Goal: Information Seeking & Learning: Learn about a topic

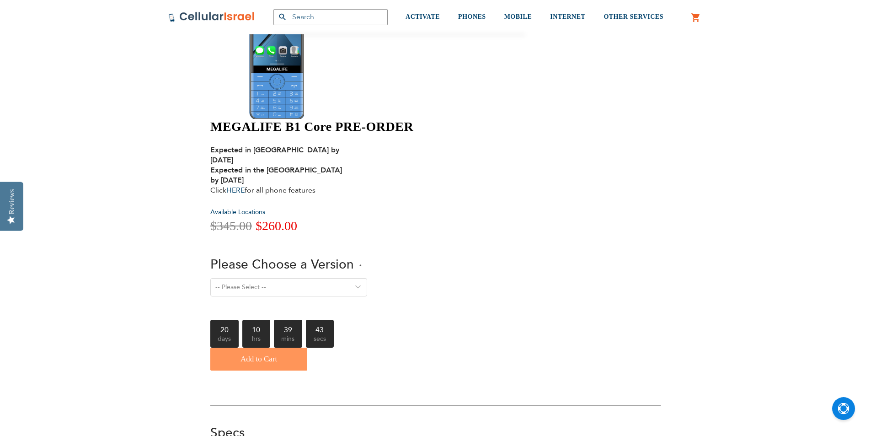
scroll to position [91, 0]
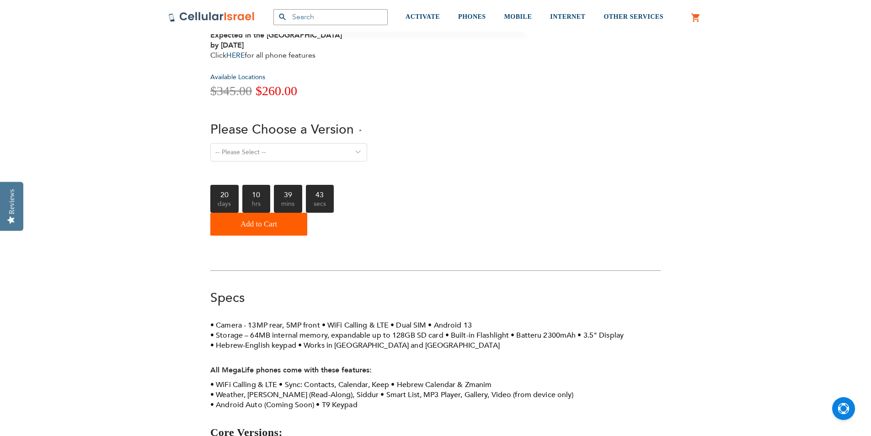
scroll to position [229, 0]
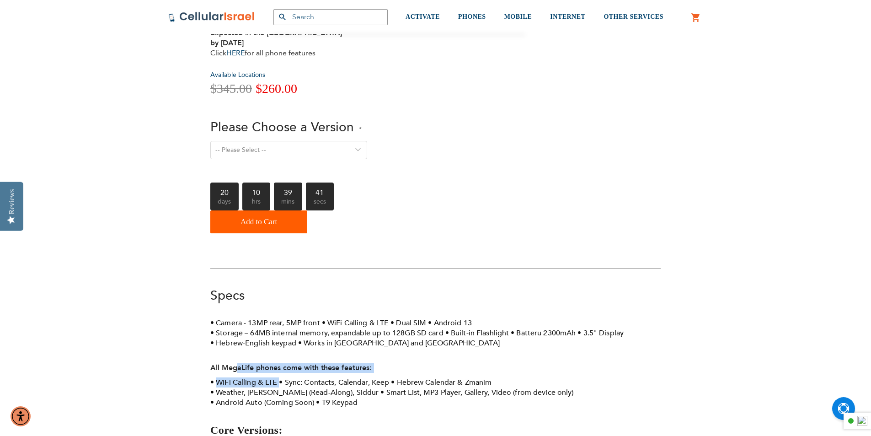
drag, startPoint x: 238, startPoint y: 228, endPoint x: 376, endPoint y: 234, distance: 138.6
click at [376, 318] on div "Camera - 13MP rear, 5MP front WiFi Calling & LTE Dual SIM Android 13 Storage – …" at bounding box center [435, 410] width 450 height 185
click at [268, 377] on li "WiFi Calling & LTE" at bounding box center [243, 382] width 67 height 10
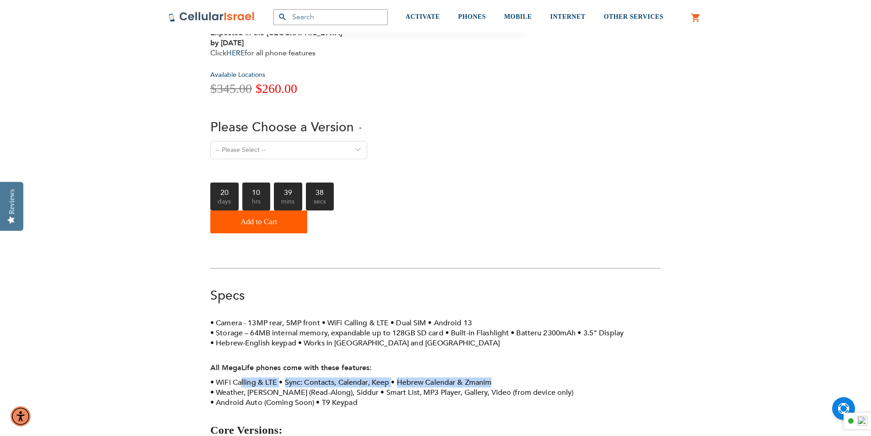
drag, startPoint x: 242, startPoint y: 240, endPoint x: 500, endPoint y: 240, distance: 257.8
click at [500, 377] on ul "WiFi Calling & LTE Sync: Contacts, Calendar, Keep Hebrew Calendar & Zmanim Weat…" at bounding box center [435, 392] width 450 height 30
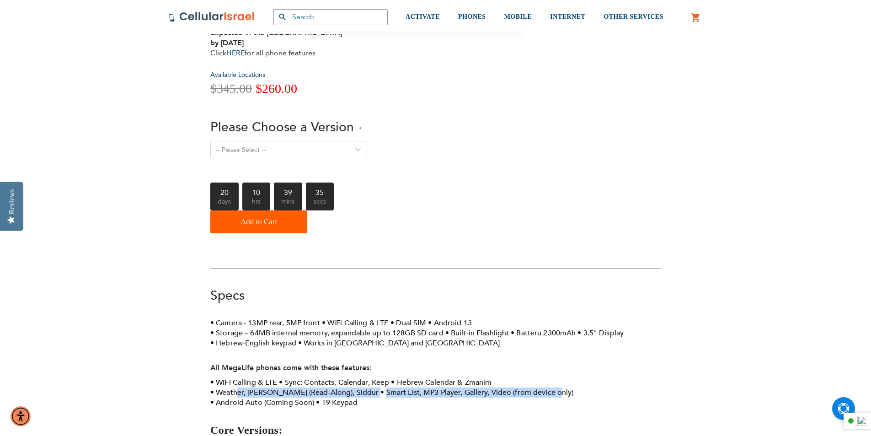
drag, startPoint x: 239, startPoint y: 253, endPoint x: 547, endPoint y: 256, distance: 308.5
click at [555, 377] on ul "WiFi Calling & LTE Sync: Contacts, Calendar, Keep Hebrew Calendar & Zmanim Weat…" at bounding box center [435, 392] width 450 height 30
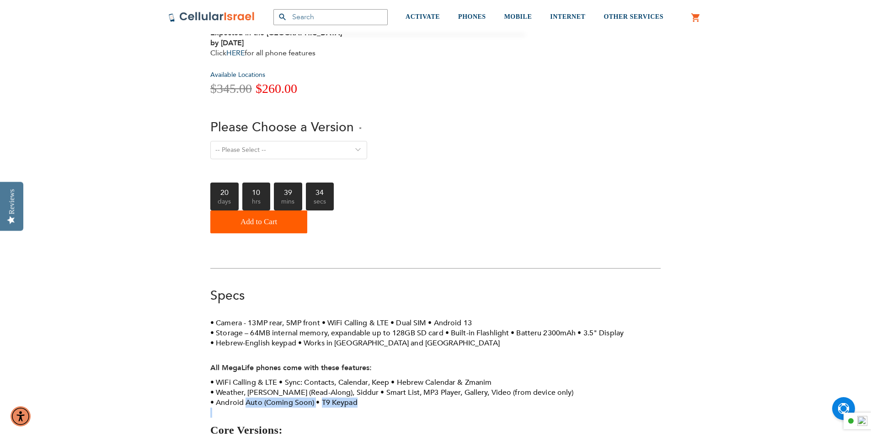
drag, startPoint x: 245, startPoint y: 256, endPoint x: 367, endPoint y: 266, distance: 122.9
click at [367, 318] on div "Camera - 13MP rear, 5MP front WiFi Calling & LTE Dual SIM Android 13 Storage – …" at bounding box center [435, 410] width 450 height 185
click at [367, 407] on p at bounding box center [435, 412] width 450 height 10
drag, startPoint x: 225, startPoint y: 299, endPoint x: 288, endPoint y: 302, distance: 63.1
click at [288, 435] on li "1. Talk - Voice Only" at bounding box center [435, 442] width 450 height 10
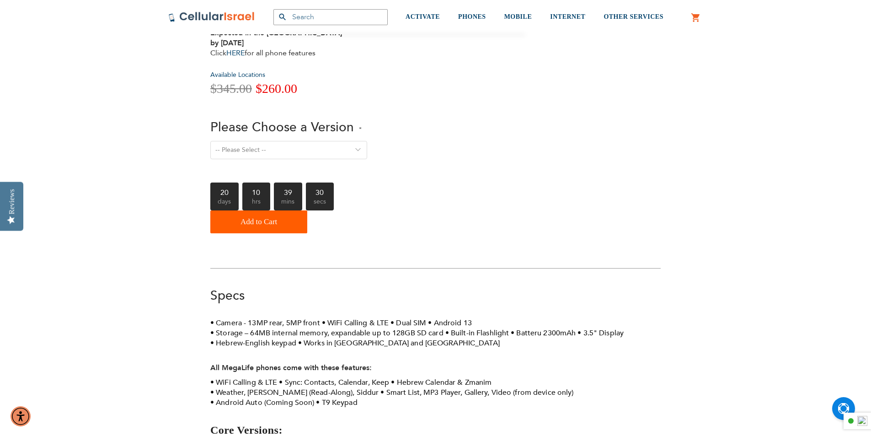
drag, startPoint x: 288, startPoint y: 307, endPoint x: 293, endPoint y: 307, distance: 5.0
drag, startPoint x: 254, startPoint y: 321, endPoint x: 389, endPoint y: 319, distance: 135.8
drag, startPoint x: 293, startPoint y: 329, endPoint x: 446, endPoint y: 334, distance: 153.2
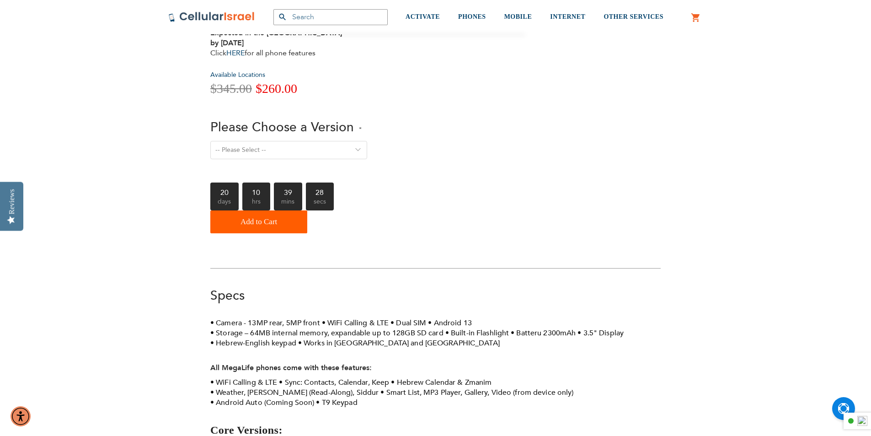
drag, startPoint x: 235, startPoint y: 340, endPoint x: 334, endPoint y: 336, distance: 98.3
drag, startPoint x: 440, startPoint y: 193, endPoint x: 528, endPoint y: 192, distance: 87.8
click at [528, 318] on ul "Camera - 13MP rear, 5MP front WiFi Calling & LTE Dual SIM Android 13 Storage – …" at bounding box center [435, 333] width 450 height 30
